Goal: Task Accomplishment & Management: Manage account settings

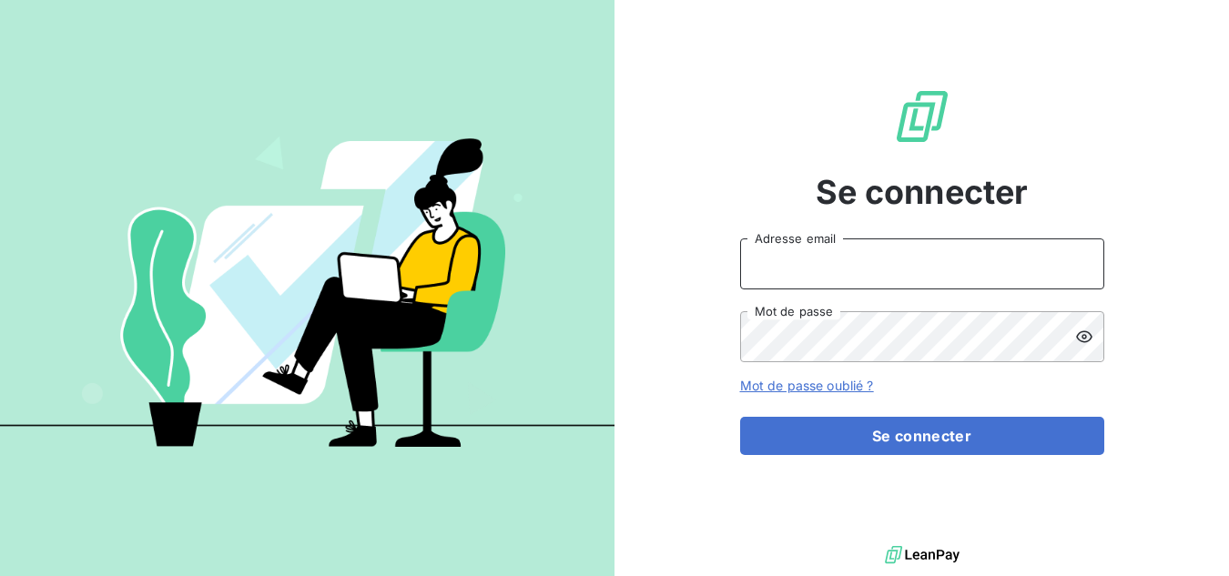
click at [816, 279] on input "Adresse email" at bounding box center [922, 263] width 364 height 51
